Goal: Communication & Community: Share content

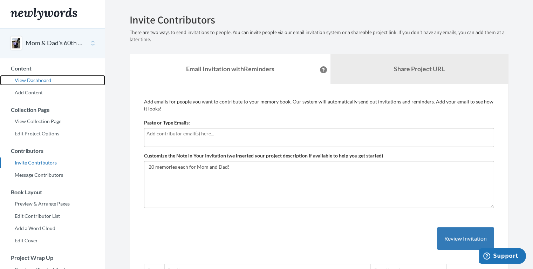
click at [38, 80] on link "View Dashboard" at bounding box center [52, 80] width 105 height 11
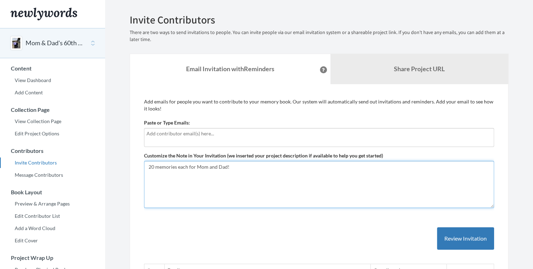
click at [226, 173] on textarea "20 memories each for Mom and Dad!" at bounding box center [319, 184] width 350 height 47
paste textarea "Click "View Selection Page" on the lefthand menu. Then, select "Designed Layout…"
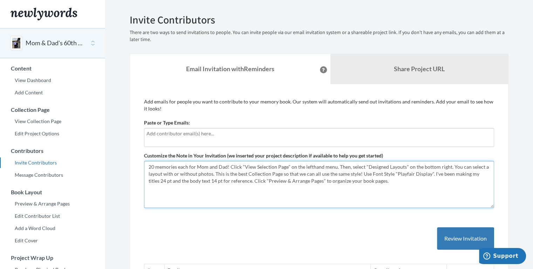
type textarea "20 memories each for Mom and Dad! Click "View Selection Page" on the lefthand m…"
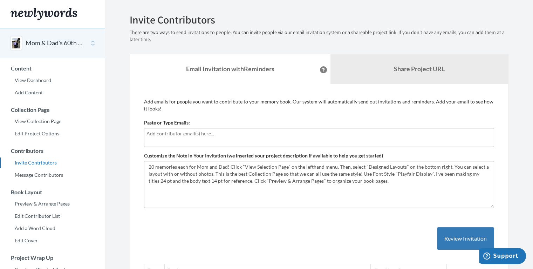
click at [190, 132] on input "text" at bounding box center [318, 134] width 345 height 8
type input "eckelsashley22@gmail.com"
click at [455, 243] on button "Review Invitation" at bounding box center [465, 238] width 57 height 23
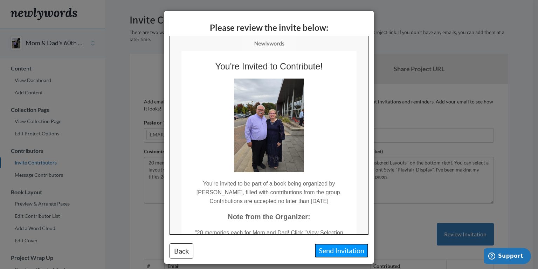
click at [337, 247] on button "Send Invitation" at bounding box center [342, 250] width 54 height 14
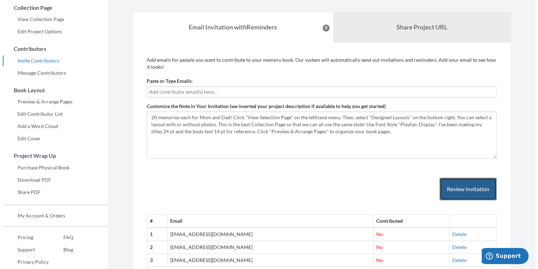
scroll to position [105, 0]
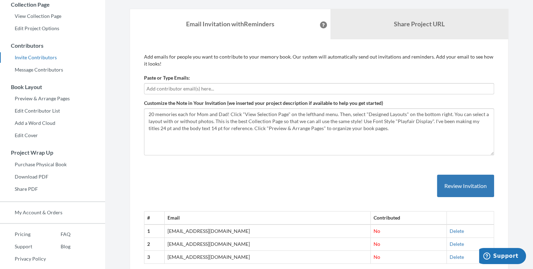
click at [215, 90] on input "text" at bounding box center [318, 89] width 345 height 8
type input "seckels44@gmail.com"
click at [458, 186] on button "Review Invitation" at bounding box center [465, 185] width 57 height 23
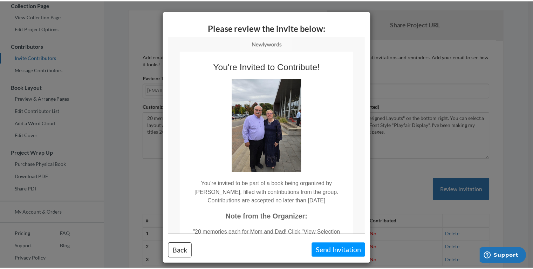
scroll to position [0, 0]
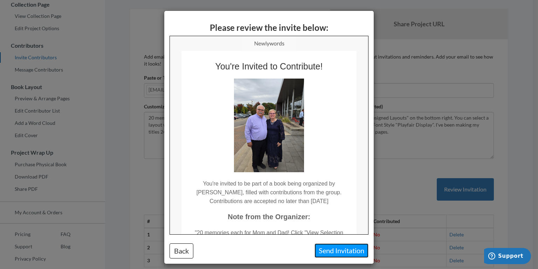
click at [337, 251] on button "Send Invitation" at bounding box center [342, 250] width 54 height 14
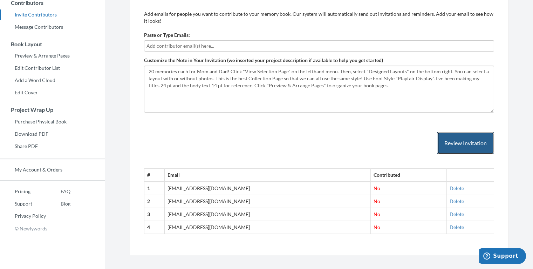
scroll to position [154, 0]
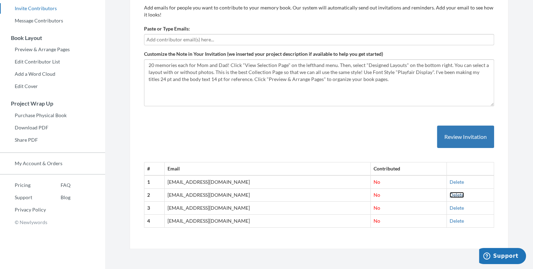
click at [449, 192] on link "Delete" at bounding box center [456, 195] width 14 height 6
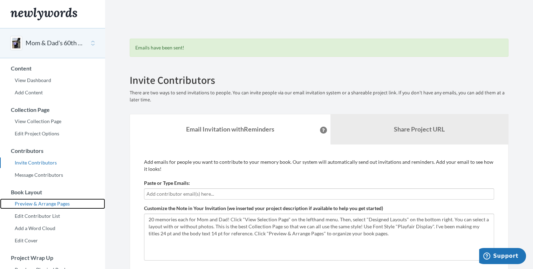
click at [44, 205] on link "Preview & Arrange Pages" at bounding box center [52, 203] width 105 height 11
